Goal: Check status: Check status

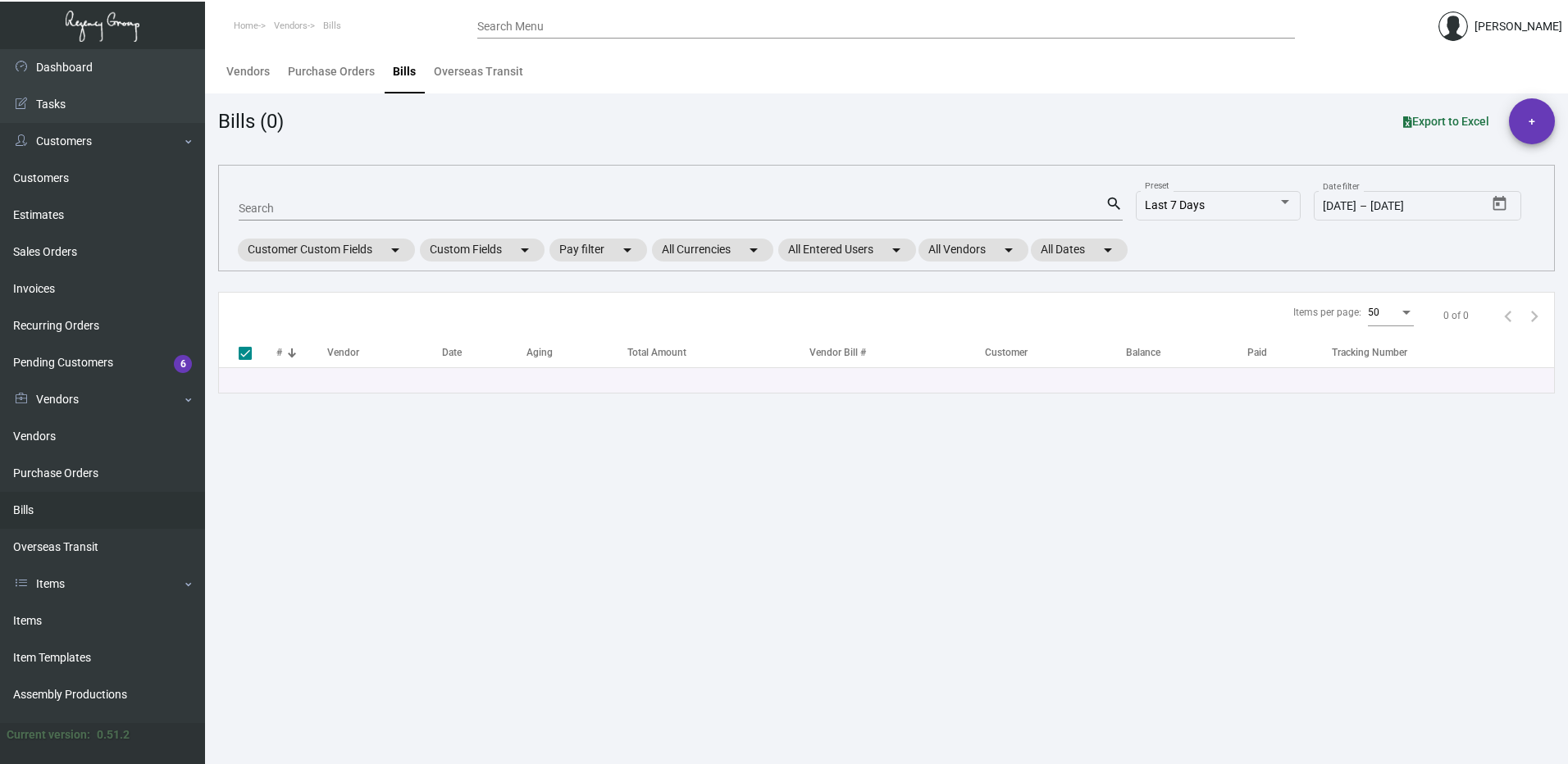
click at [374, 191] on mat-form-field "Search search" at bounding box center [681, 207] width 884 height 51
click at [378, 207] on input "Search" at bounding box center [672, 209] width 867 height 13
paste input "100196"
type input "100196"
checkbox input "false"
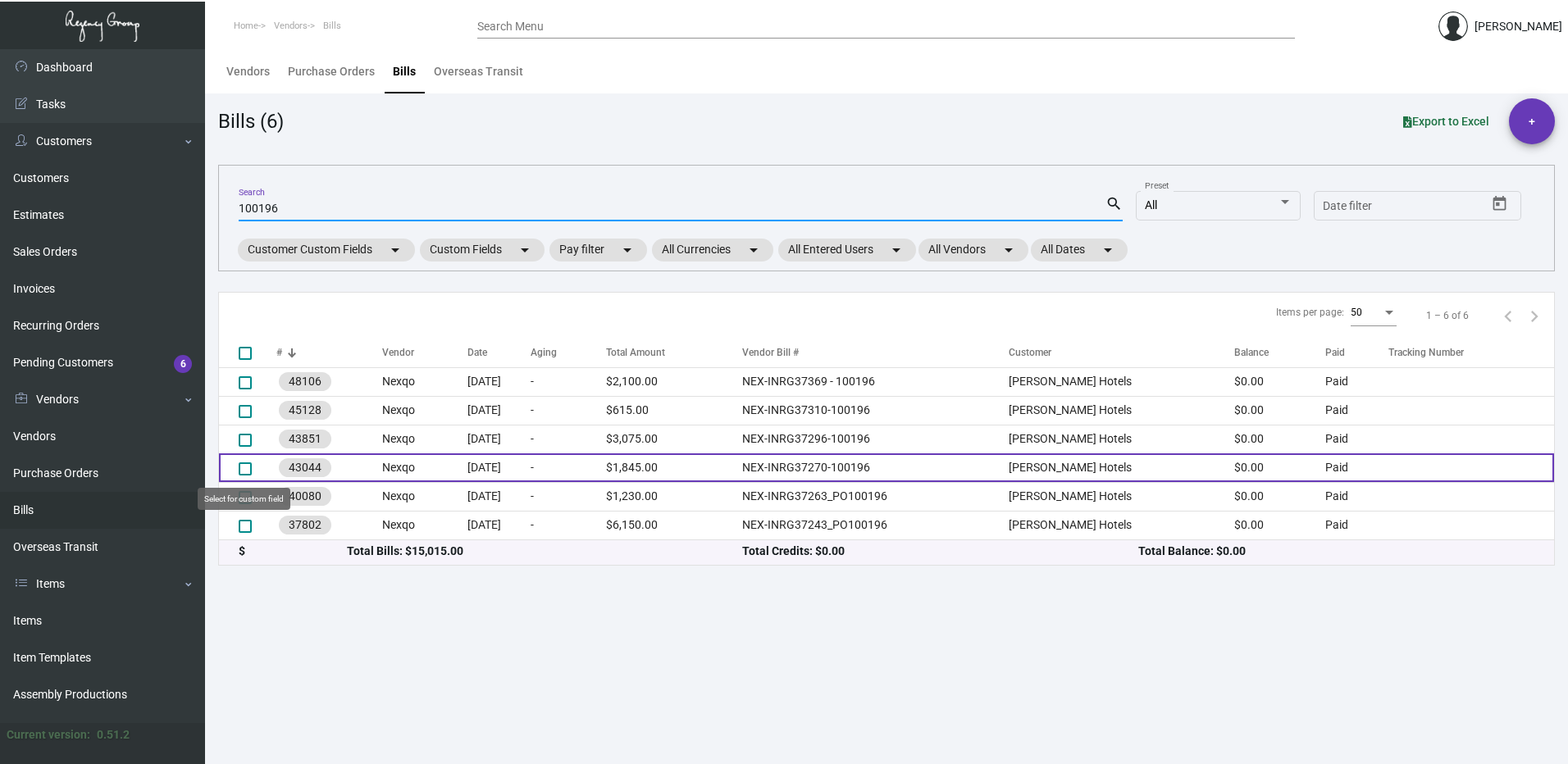
click at [249, 472] on span at bounding box center [245, 469] width 13 height 13
click at [245, 475] on input "select row 4" at bounding box center [244, 475] width 1 height 1
checkbox input "true"
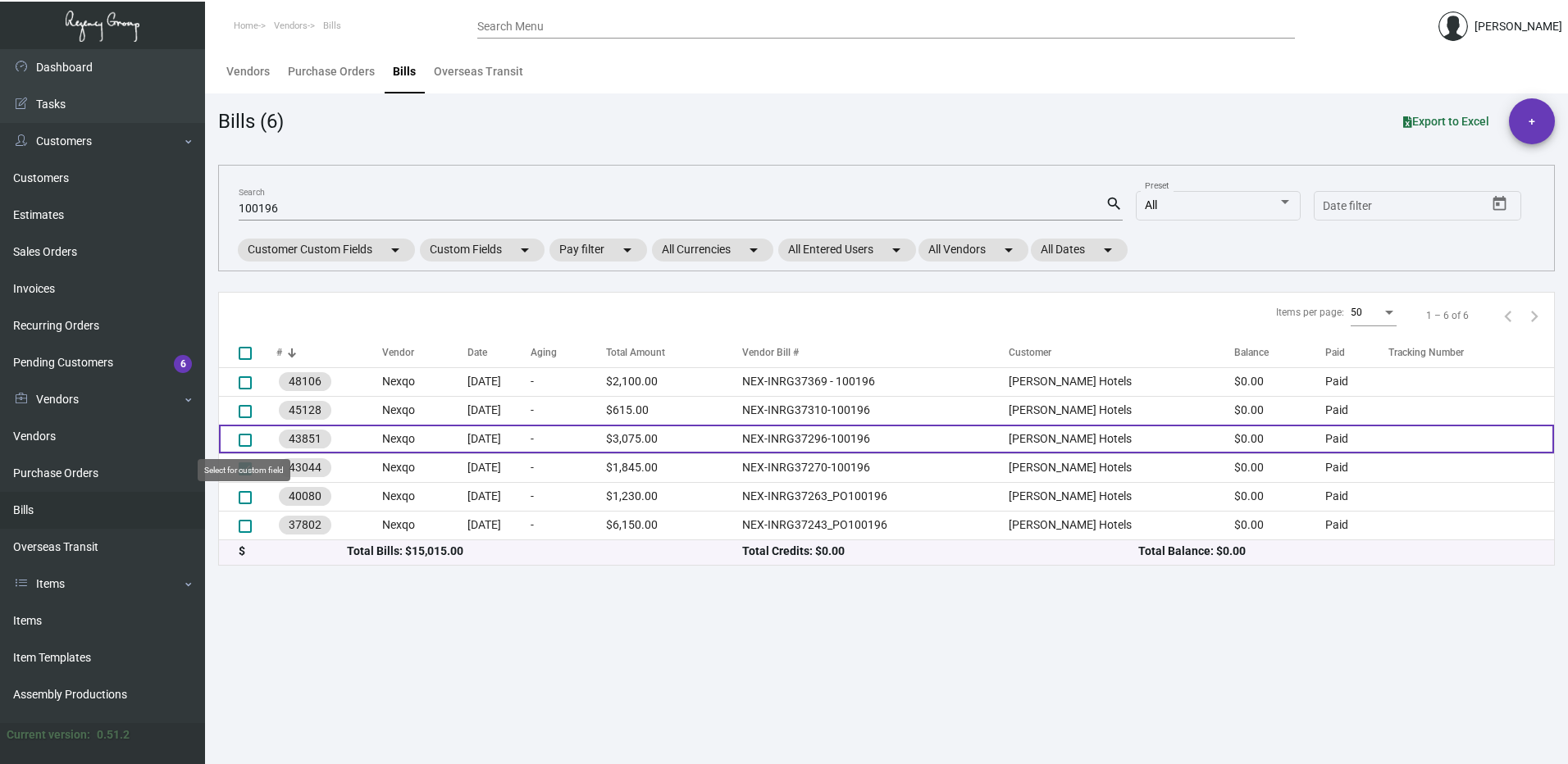
click at [242, 440] on span at bounding box center [245, 440] width 13 height 13
click at [244, 447] on input "select row 3" at bounding box center [244, 447] width 1 height 1
checkbox input "true"
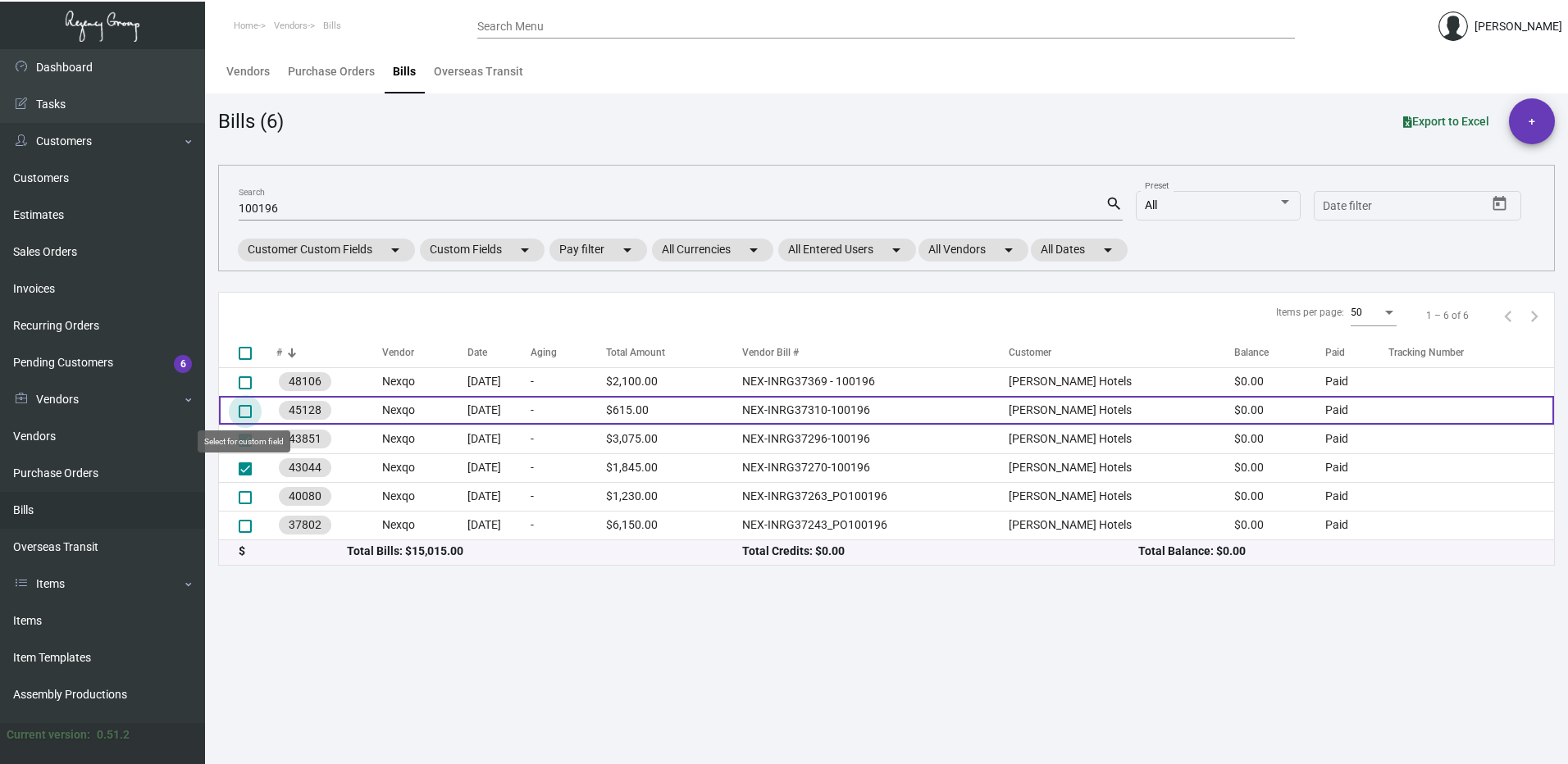
click at [244, 413] on span at bounding box center [245, 411] width 13 height 13
click at [244, 418] on input "select row 2" at bounding box center [244, 418] width 1 height 1
checkbox input "true"
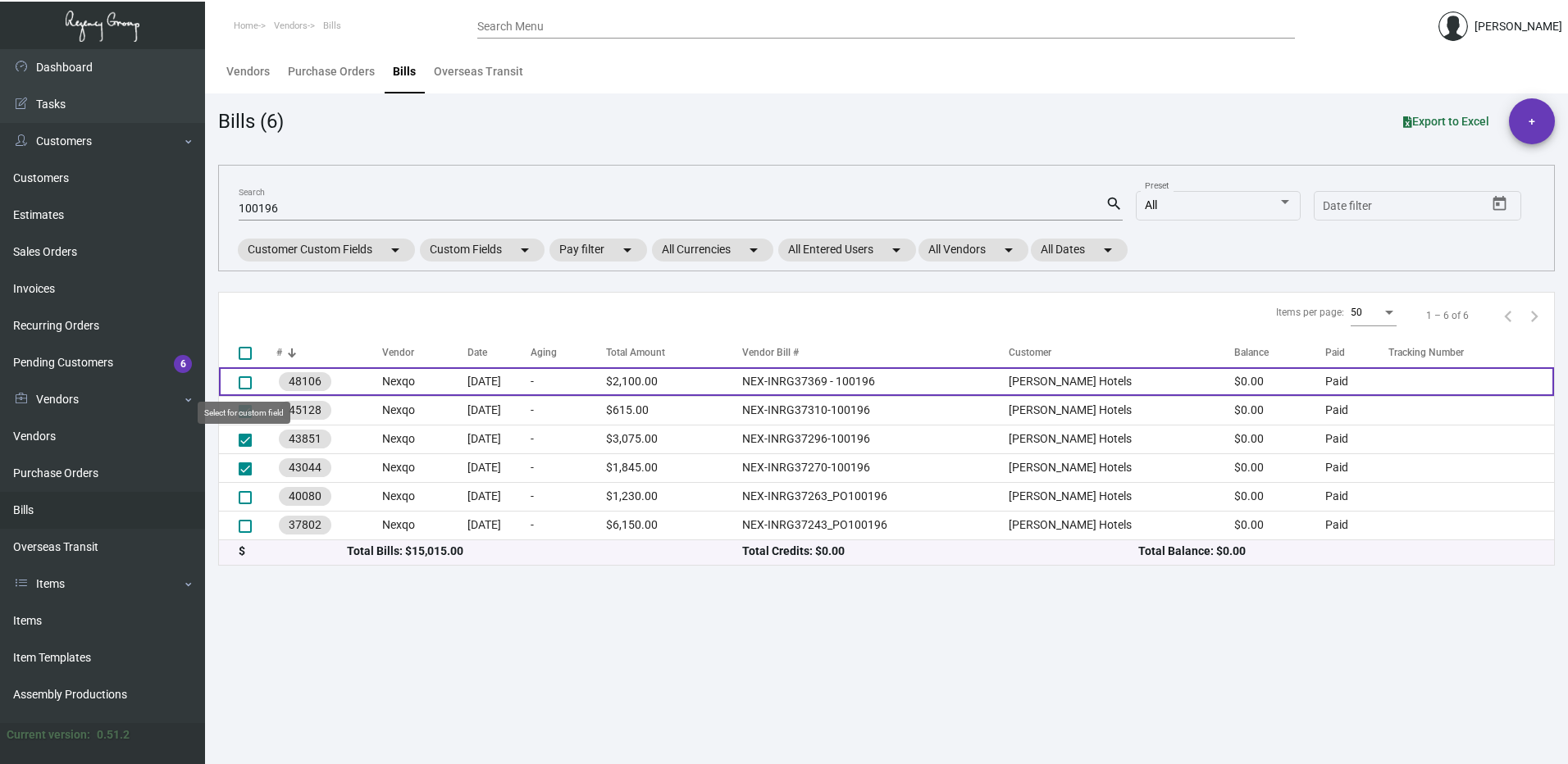
click at [244, 387] on span at bounding box center [245, 382] width 13 height 13
click at [244, 389] on input "select row 1" at bounding box center [244, 389] width 1 height 1
checkbox input "true"
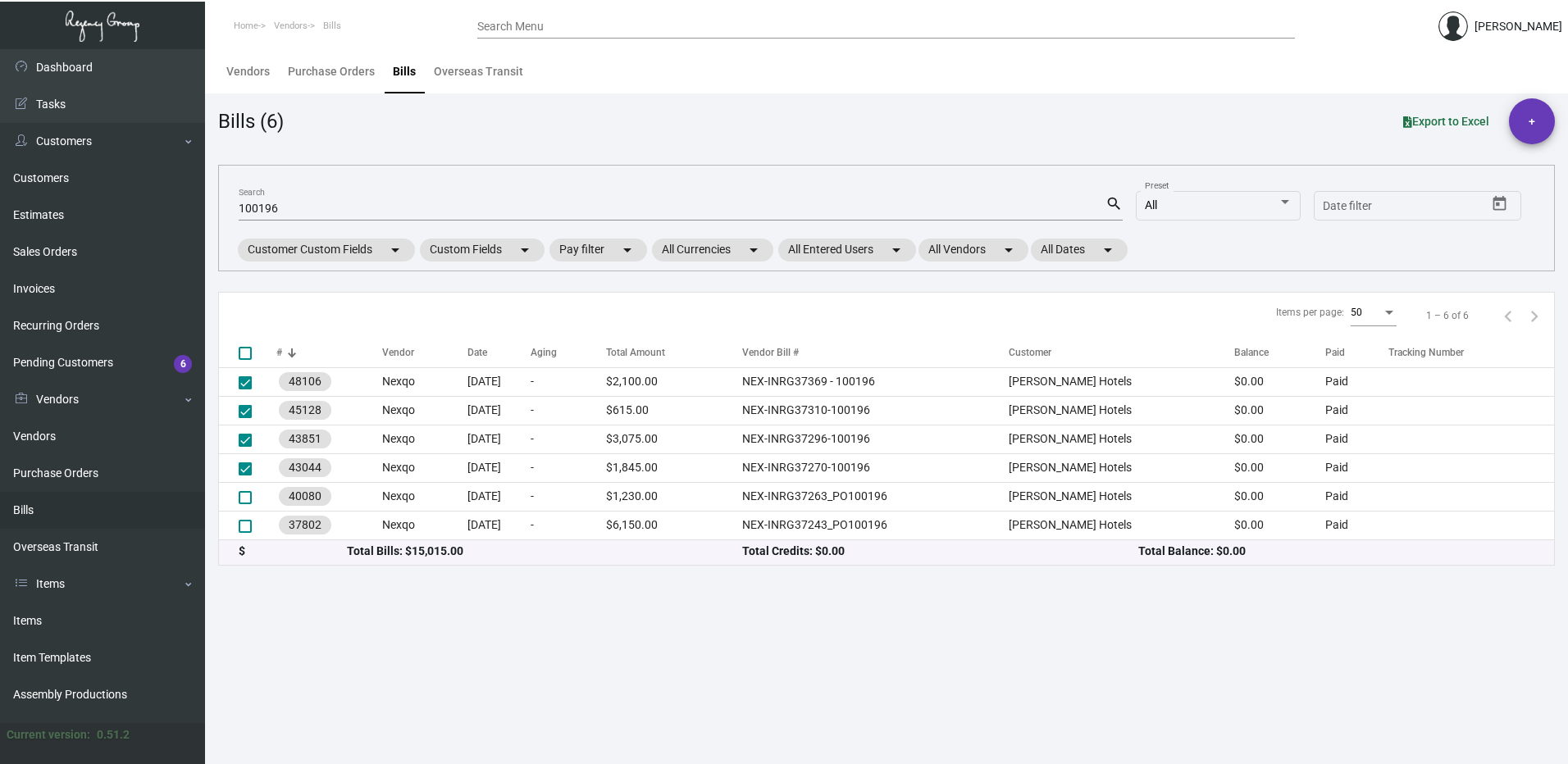
click at [775, 573] on main "Vendors Purchase Orders Bills Overseas Transit Bills (6) Export to Excel + 1001…" at bounding box center [886, 407] width 1363 height 715
drag, startPoint x: 293, startPoint y: 206, endPoint x: 193, endPoint y: 213, distance: 100.2
click at [193, 213] on div "Dashboard Dashboard Tasks Customers Customers Estimates Sales Orders Invoices R…" at bounding box center [784, 407] width 1568 height 715
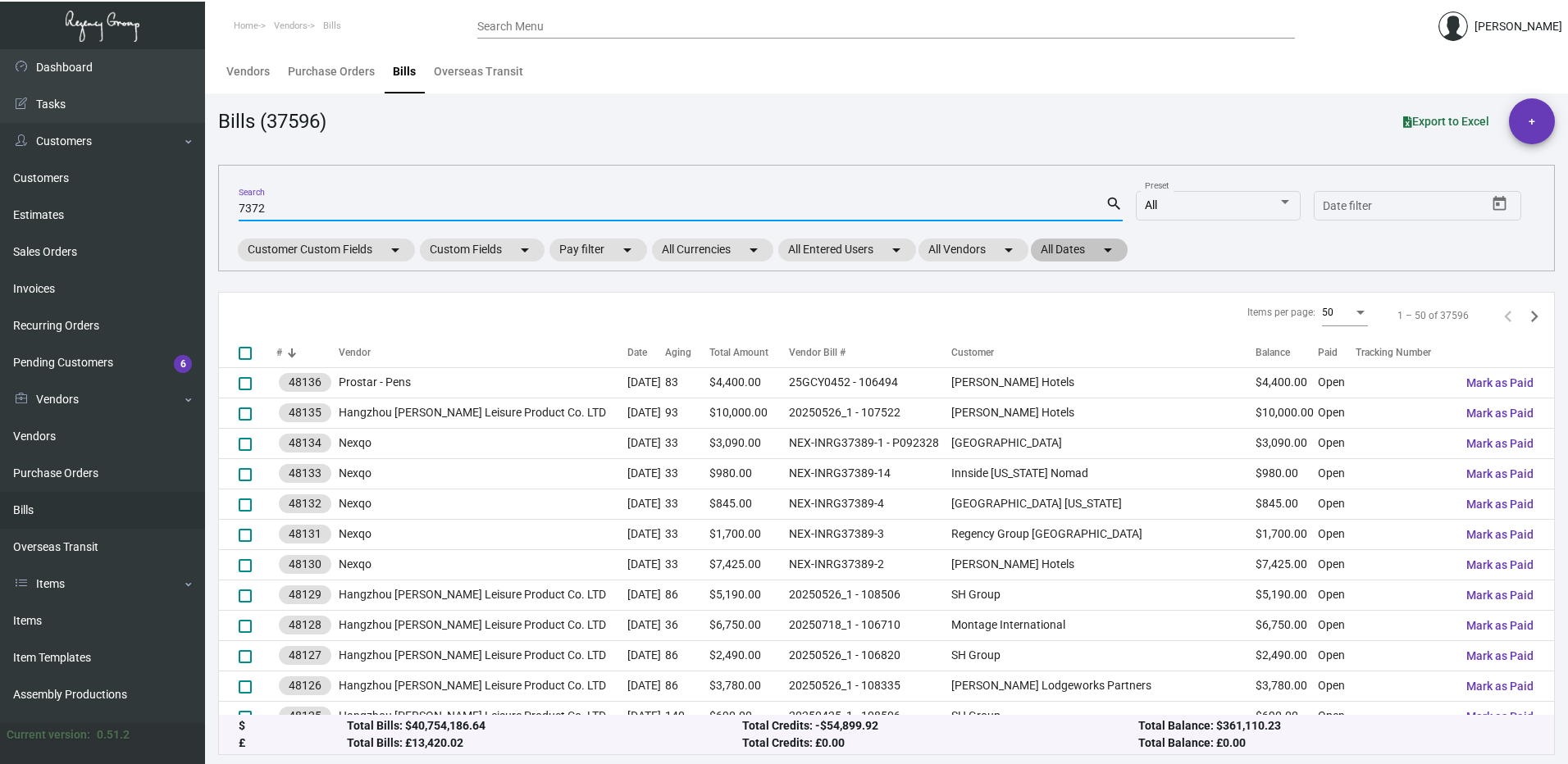
type input "7372"
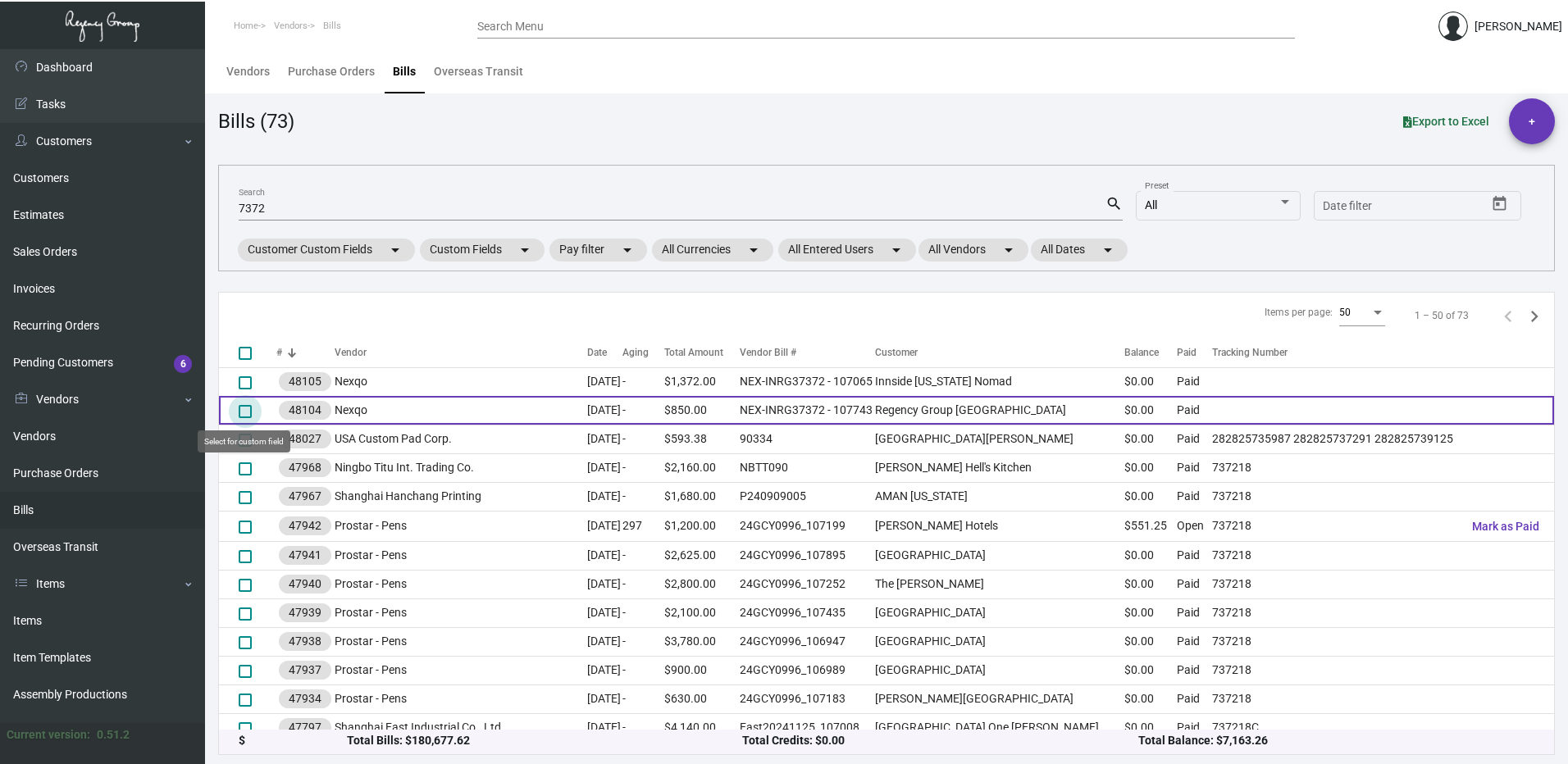
click at [250, 408] on span at bounding box center [245, 411] width 13 height 13
click at [245, 418] on input "select row 2" at bounding box center [244, 418] width 1 height 1
checkbox input "true"
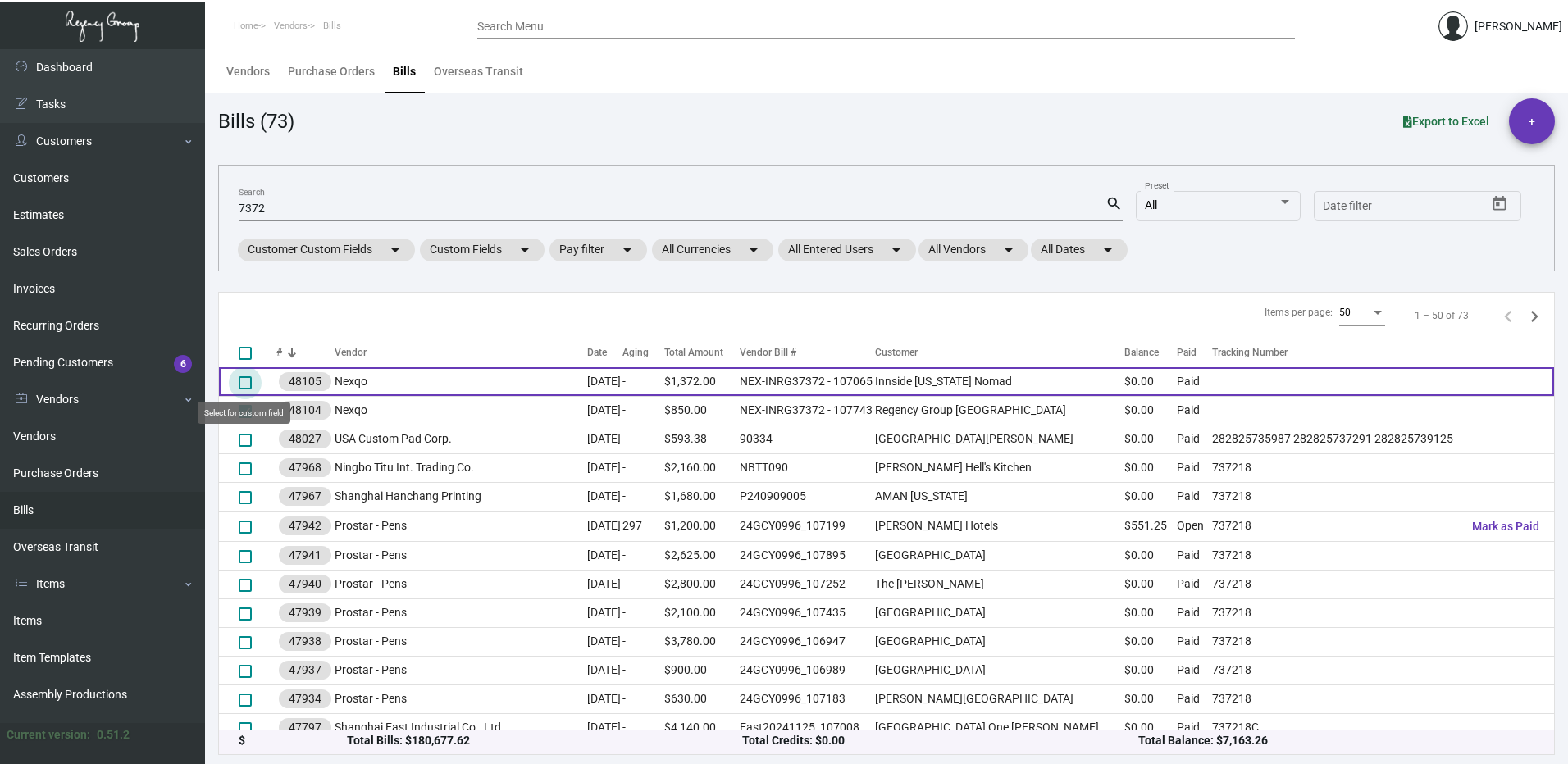
click at [249, 379] on span at bounding box center [245, 382] width 13 height 13
click at [245, 389] on input "select row 1" at bounding box center [244, 389] width 1 height 1
checkbox input "true"
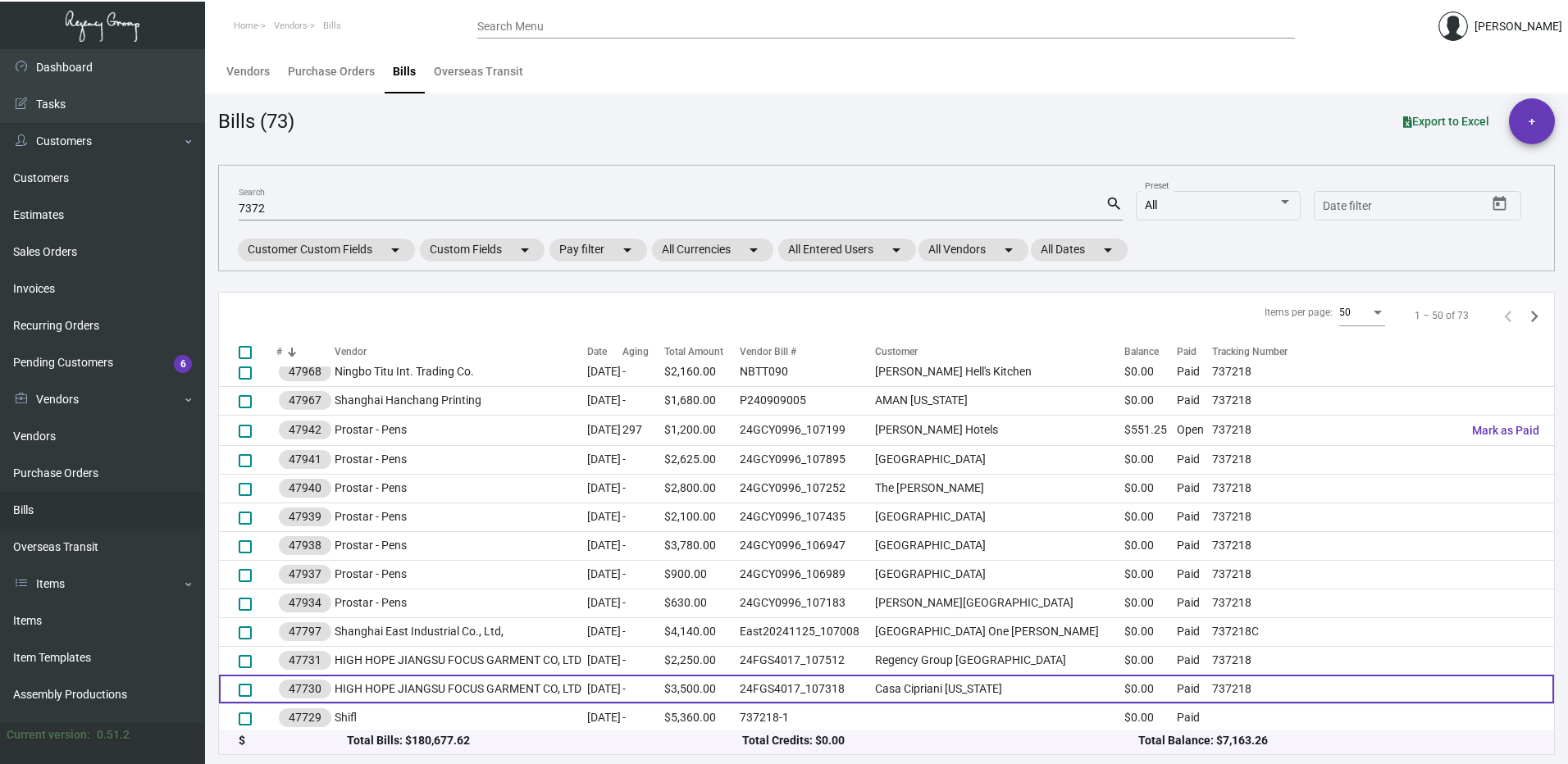
scroll to position [246, 0]
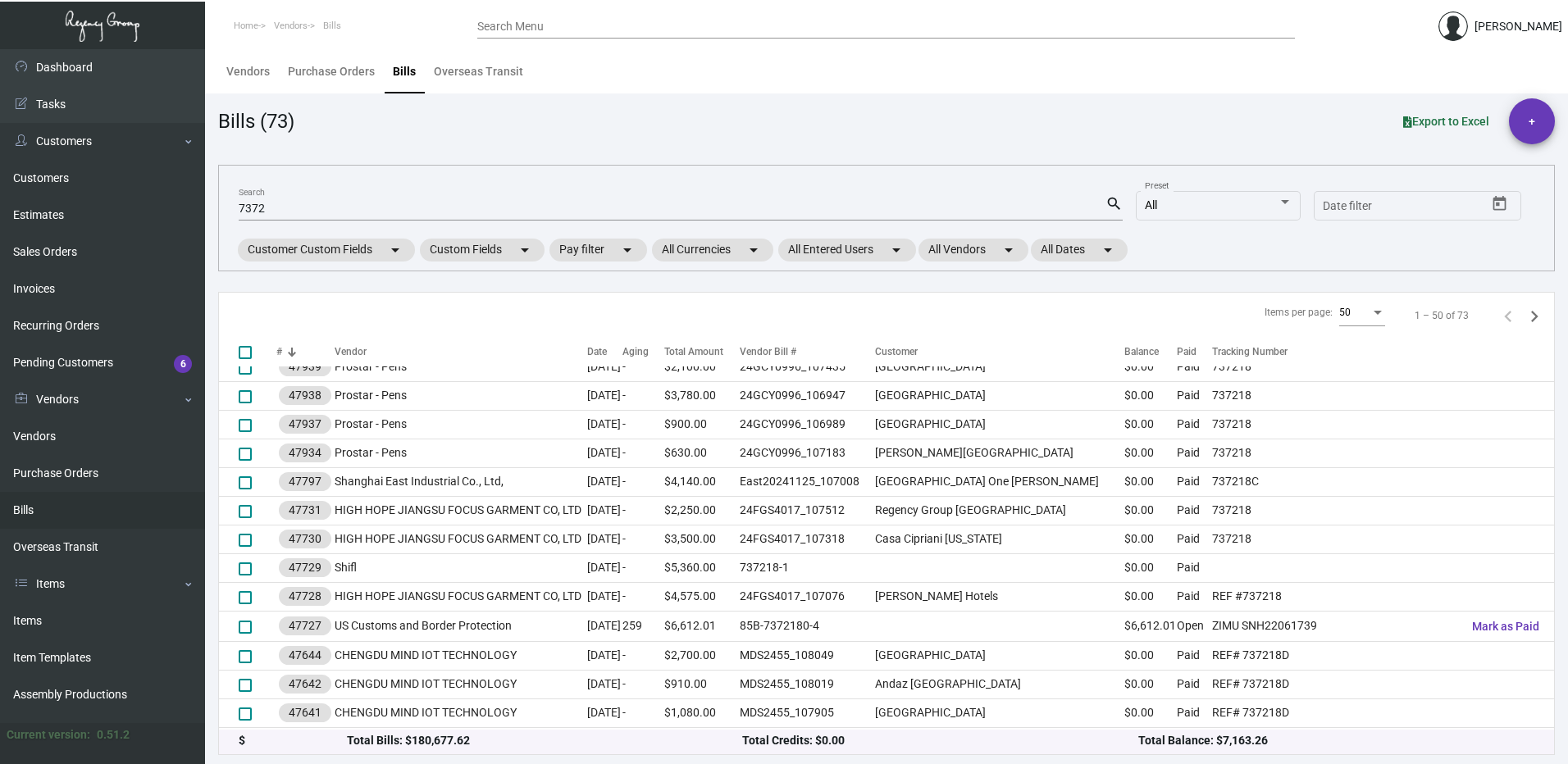
click at [1177, 102] on div "Bills (73) Export to Excel +" at bounding box center [886, 121] width 1337 height 45
drag, startPoint x: 275, startPoint y: 212, endPoint x: 195, endPoint y: 219, distance: 80.3
click at [195, 219] on div "Dashboard Dashboard Tasks Customers Customers Estimates Sales Orders Invoices R…" at bounding box center [784, 407] width 1568 height 715
type input "Nexqo"
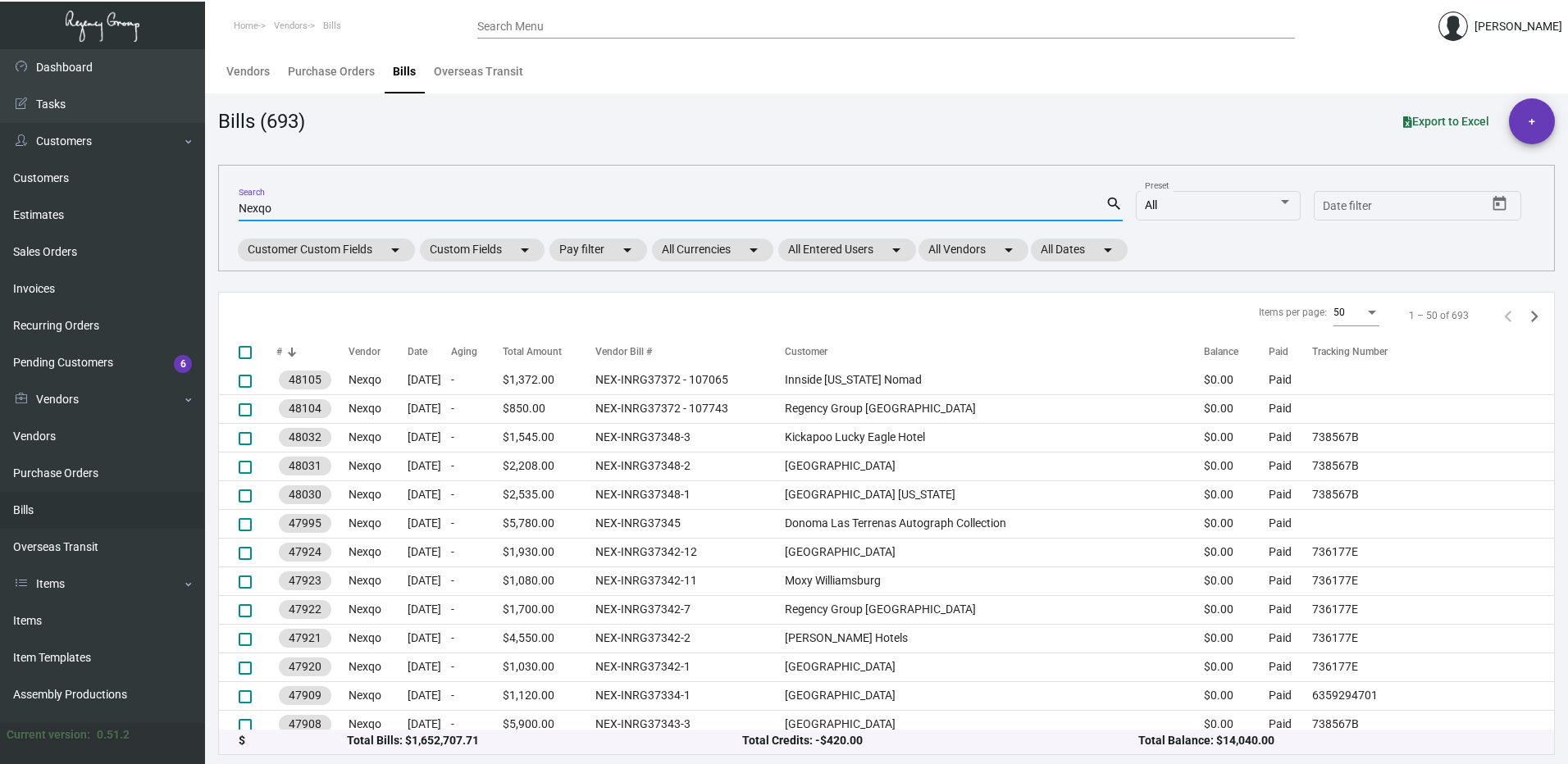
scroll to position [0, 0]
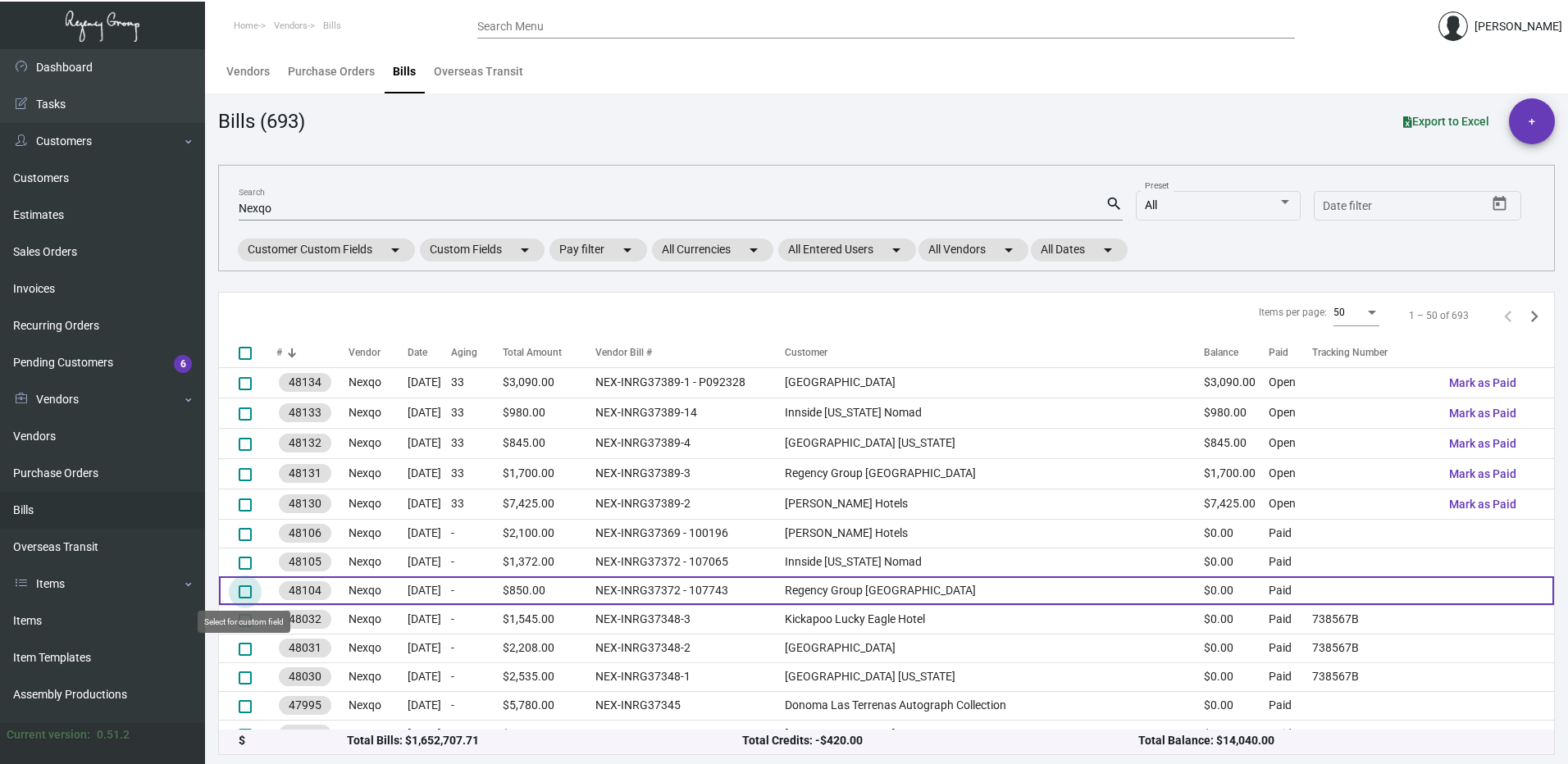
click at [246, 590] on span at bounding box center [245, 591] width 13 height 13
click at [245, 598] on input "select row 8" at bounding box center [244, 598] width 1 height 1
checkbox input "true"
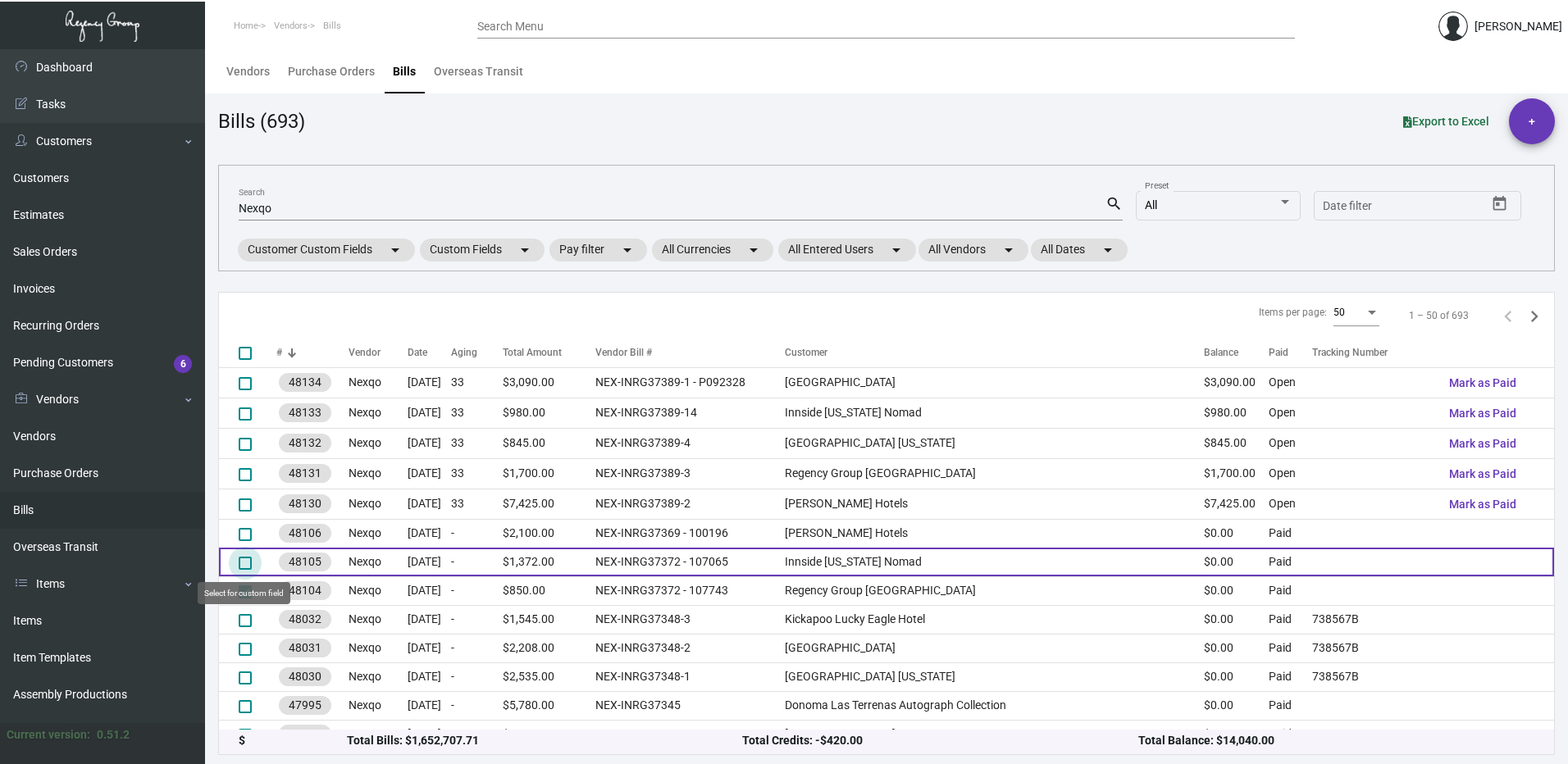
click at [243, 561] on span at bounding box center [245, 563] width 13 height 13
click at [244, 569] on input "select row 7" at bounding box center [244, 569] width 1 height 1
checkbox input "true"
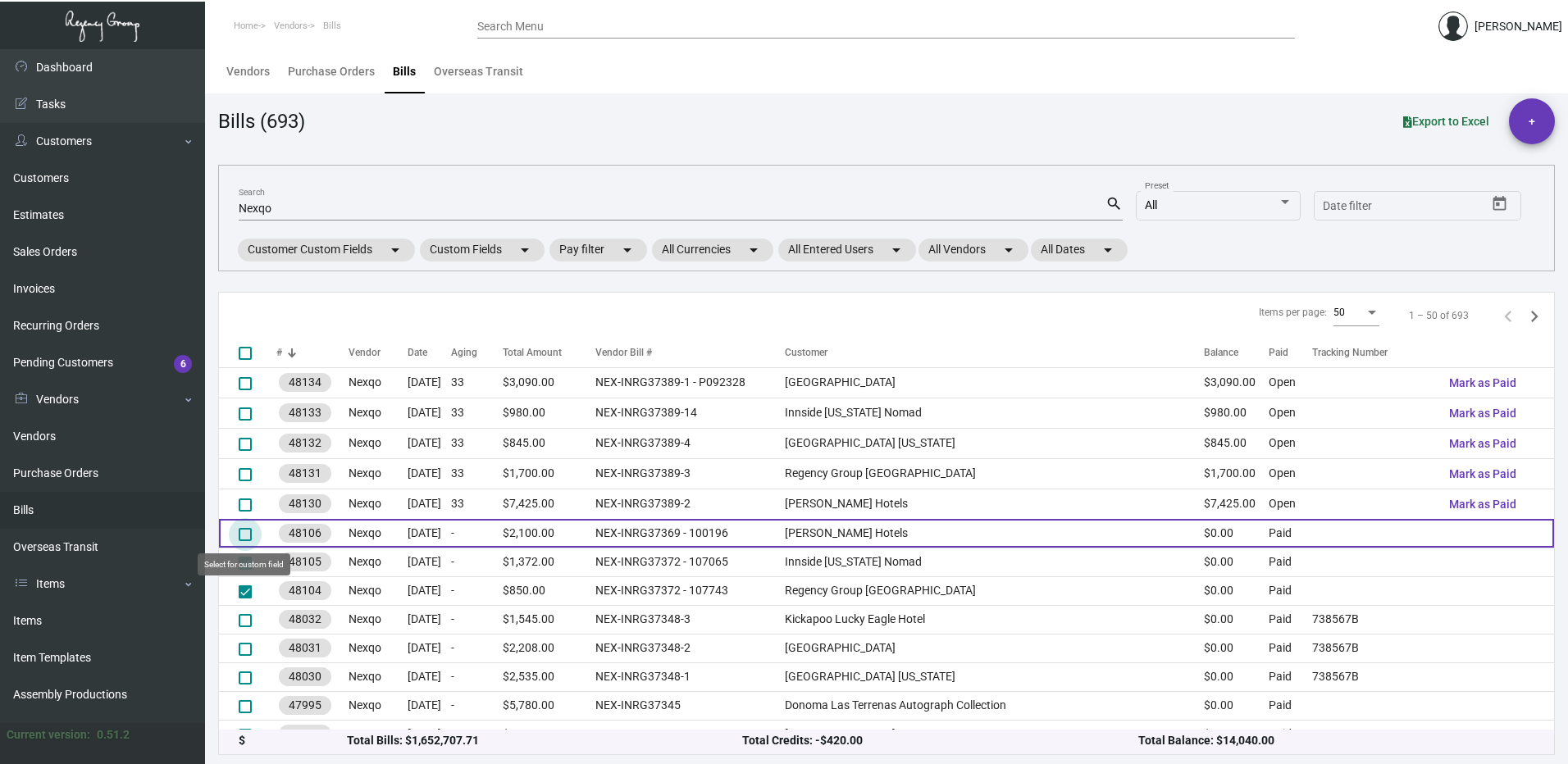
click at [250, 537] on span at bounding box center [245, 534] width 13 height 13
click at [245, 541] on input "select row 6" at bounding box center [244, 541] width 1 height 1
checkbox input "true"
